Goal: Transaction & Acquisition: Purchase product/service

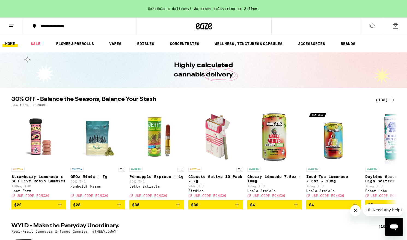
click at [382, 100] on div "(133)" at bounding box center [386, 100] width 20 height 7
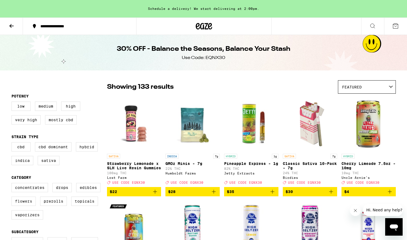
click at [19, 206] on label "Flowers" at bounding box center [23, 201] width 24 height 9
click at [13, 184] on input "Flowers" at bounding box center [13, 184] width 0 height 0
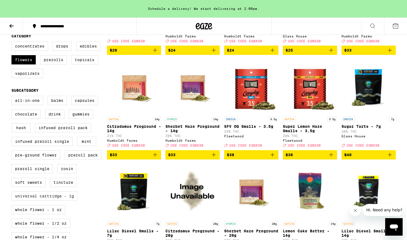
scroll to position [141, 0]
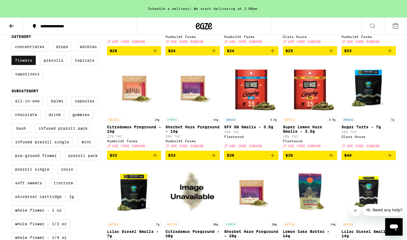
click at [27, 65] on label "Flowers" at bounding box center [23, 60] width 24 height 9
click at [13, 43] on input "Flowers" at bounding box center [13, 43] width 0 height 0
checkbox input "false"
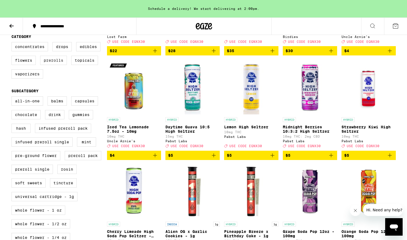
click at [54, 65] on label "Prerolls" at bounding box center [53, 60] width 27 height 9
click at [13, 43] on input "Prerolls" at bounding box center [13, 43] width 0 height 0
checkbox input "true"
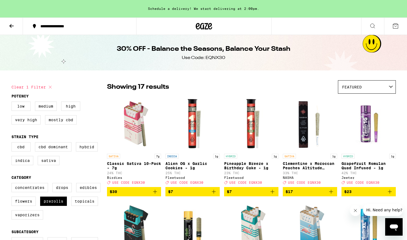
click at [14, 23] on icon at bounding box center [11, 26] width 7 height 7
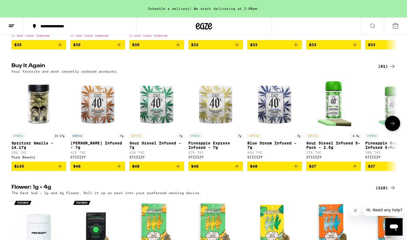
scroll to position [531, 0]
